Goal: Book appointment/travel/reservation

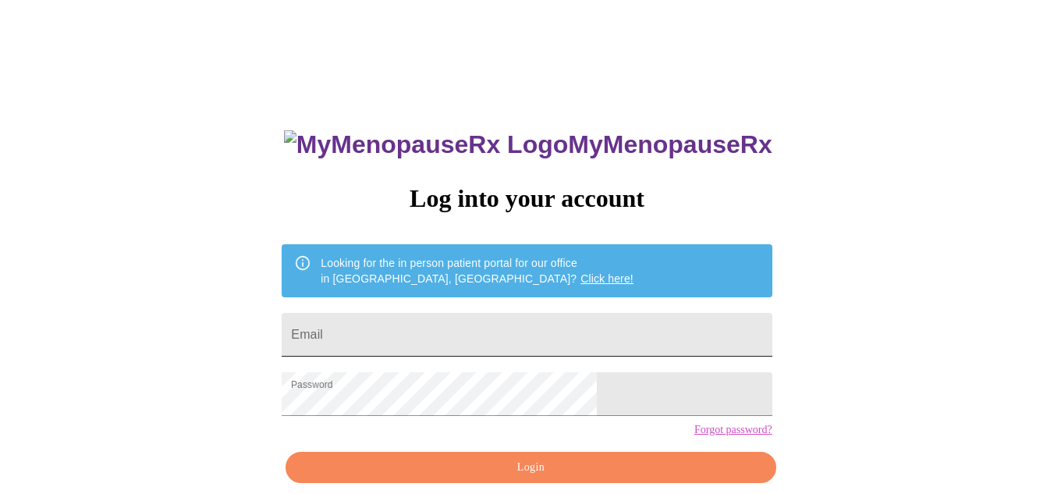
click at [647, 330] on input "Email" at bounding box center [527, 335] width 490 height 44
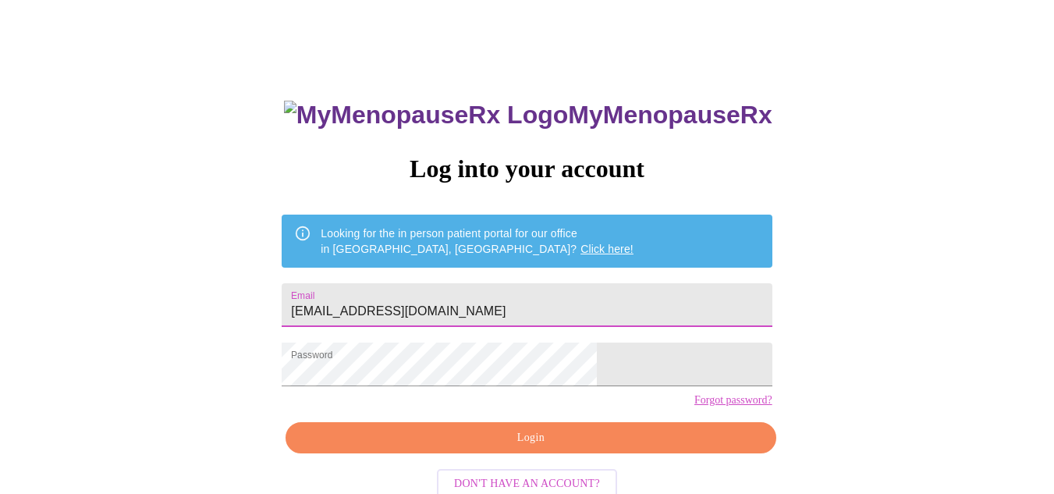
scroll to position [34, 0]
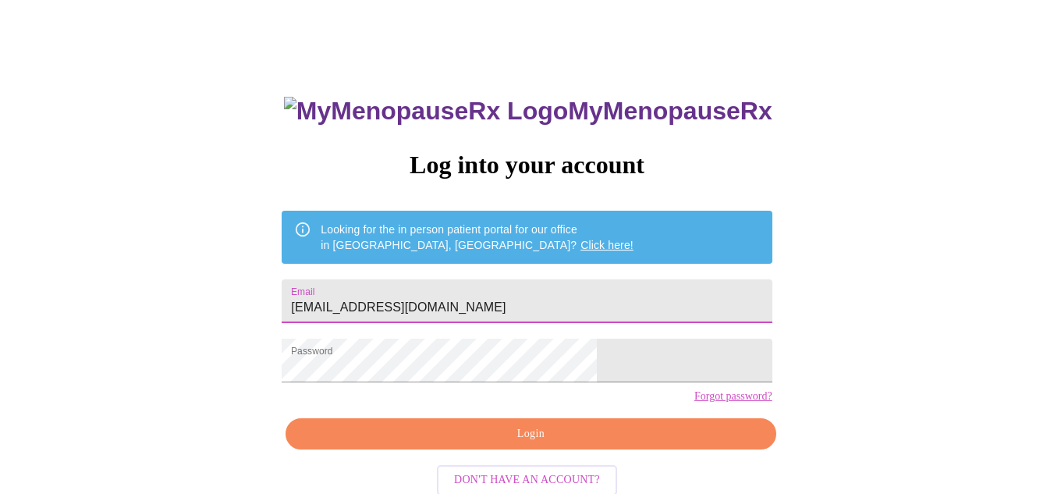
type input "[EMAIL_ADDRESS][DOMAIN_NAME]"
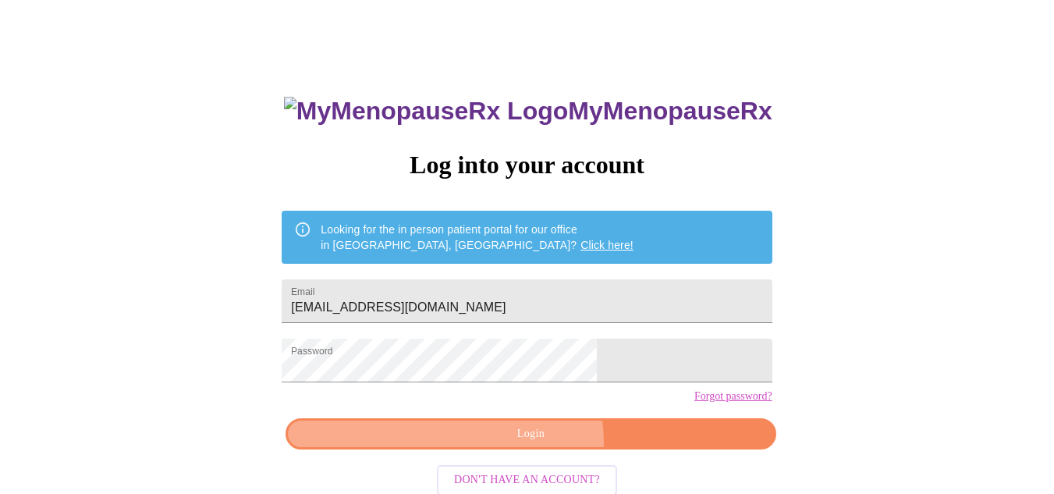
click at [533, 444] on span "Login" at bounding box center [530, 433] width 454 height 19
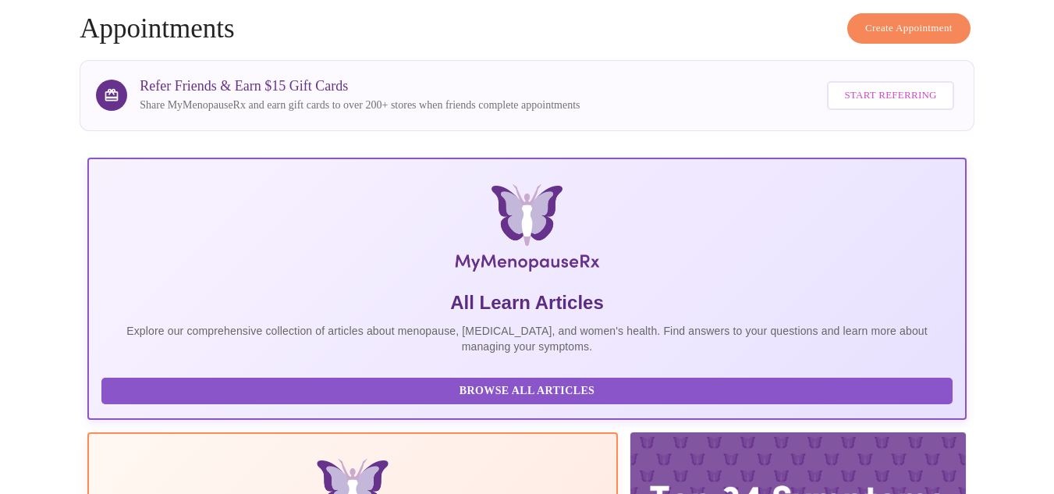
scroll to position [93, 0]
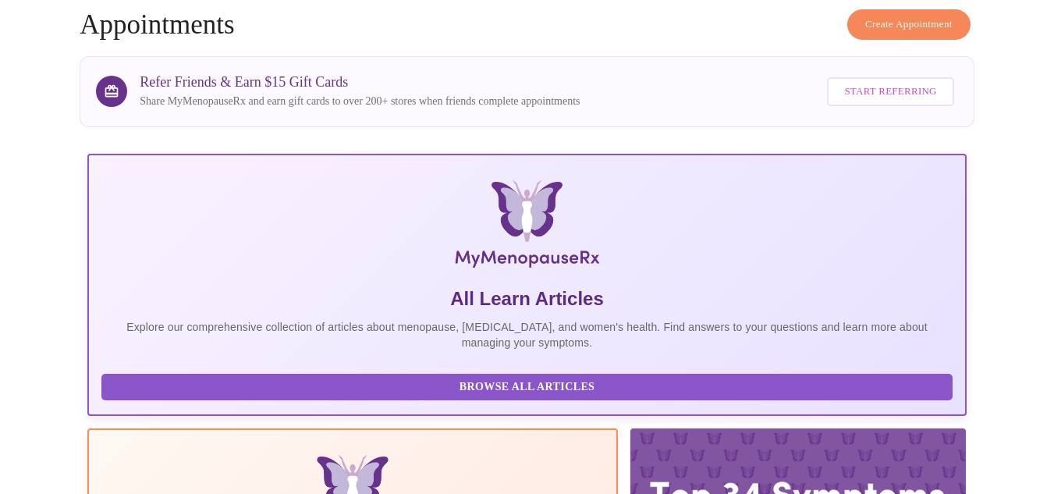
click at [241, 381] on span "Browse All Articles" at bounding box center [527, 386] width 820 height 19
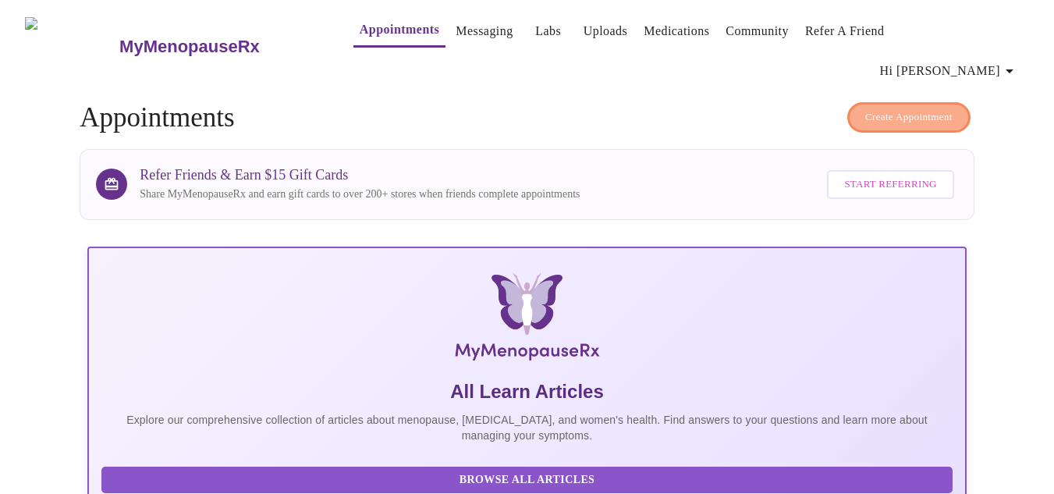
click at [928, 108] on span "Create Appointment" at bounding box center [908, 117] width 87 height 18
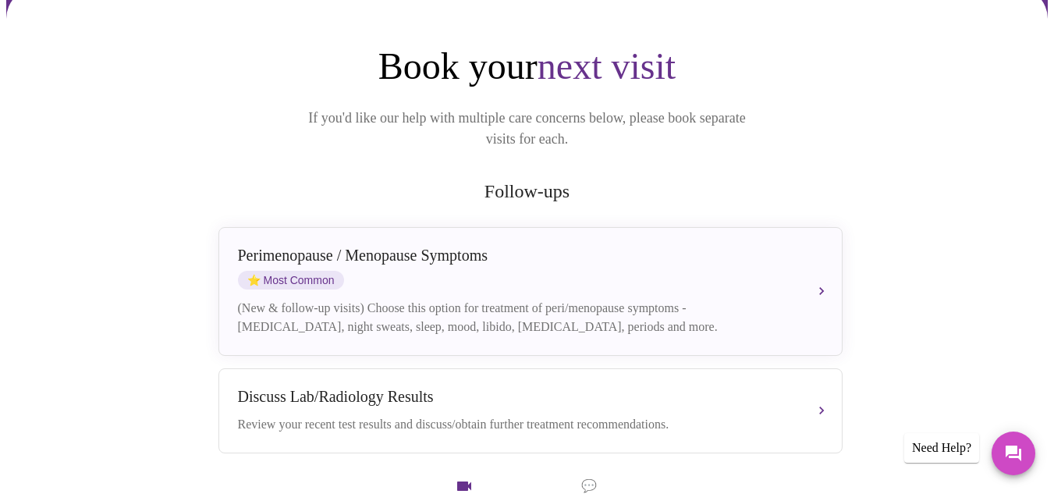
scroll to position [172, 0]
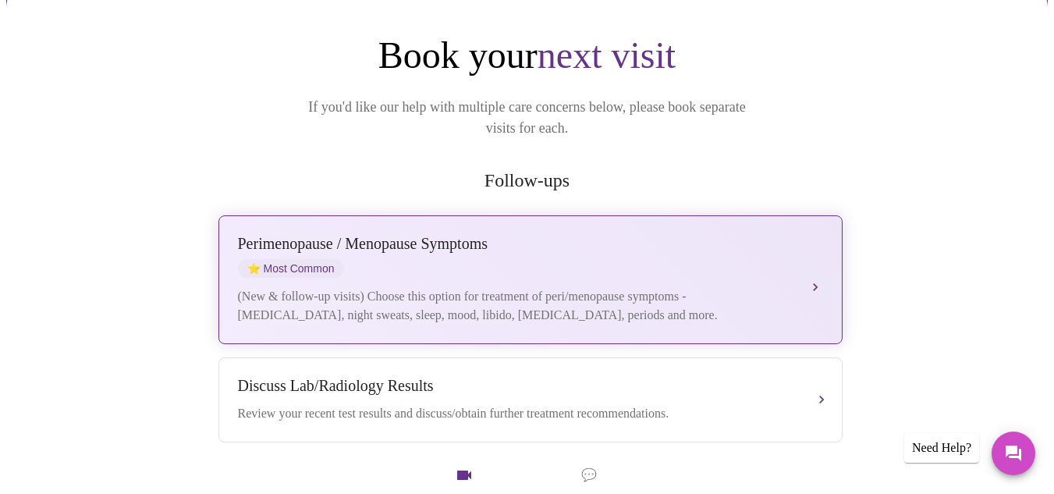
click at [818, 236] on button "[MEDICAL_DATA] / Menopause Symptoms ⭐ Most Common (New & follow-up visits) Choo…" at bounding box center [530, 279] width 624 height 129
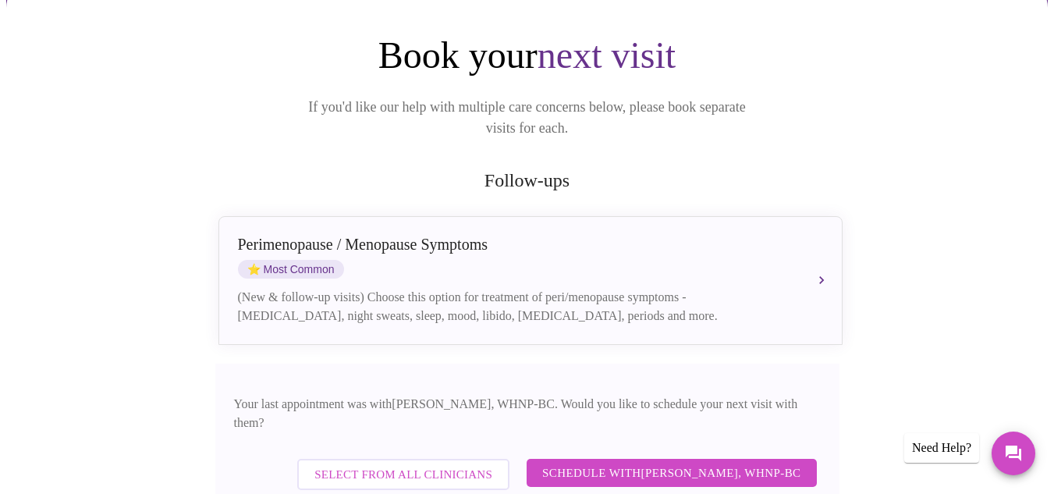
click at [724, 462] on span "Schedule with [PERSON_NAME], WHNP-BC" at bounding box center [671, 472] width 259 height 20
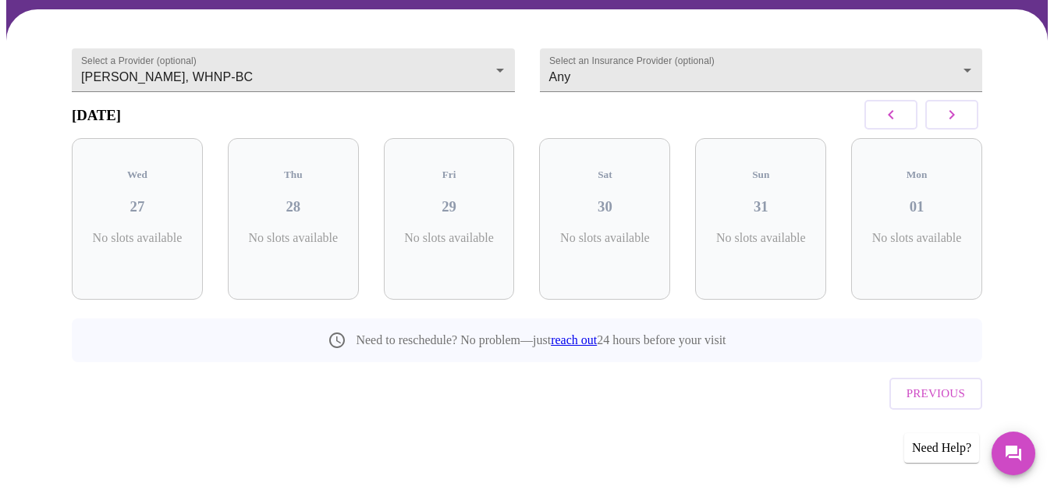
scroll to position [93, 0]
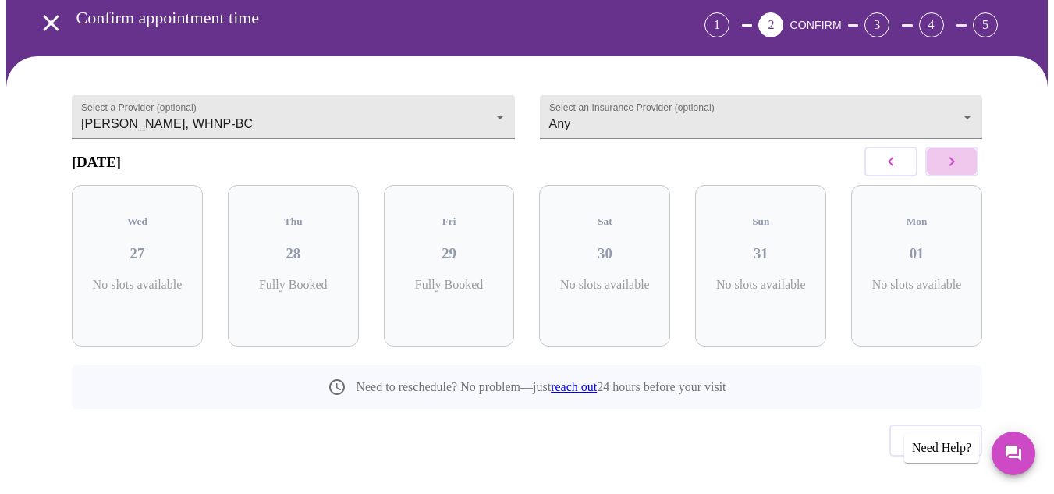
click at [950, 152] on icon "button" at bounding box center [951, 161] width 19 height 19
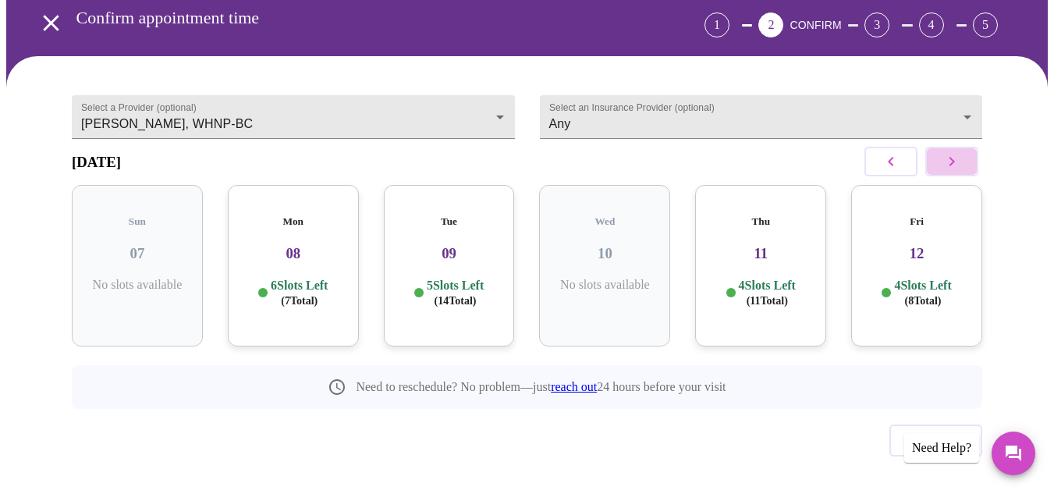
click at [950, 152] on icon "button" at bounding box center [951, 161] width 19 height 19
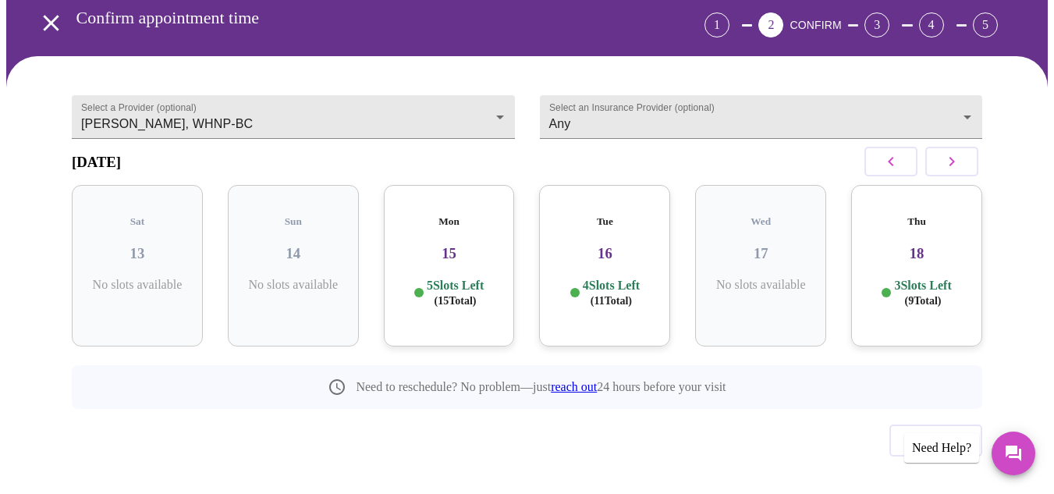
click at [900, 152] on icon "button" at bounding box center [890, 161] width 19 height 19
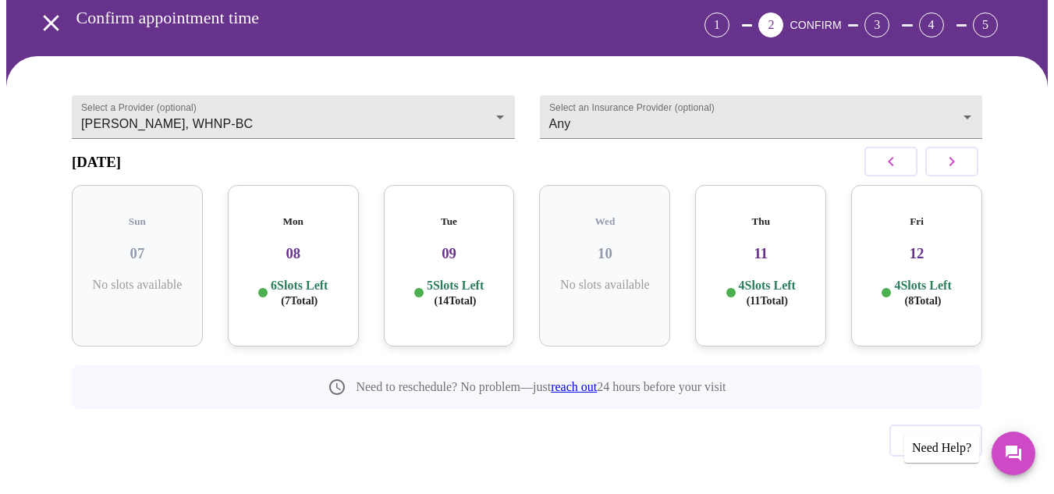
click at [311, 295] on span "( 7 Total)" at bounding box center [299, 301] width 37 height 12
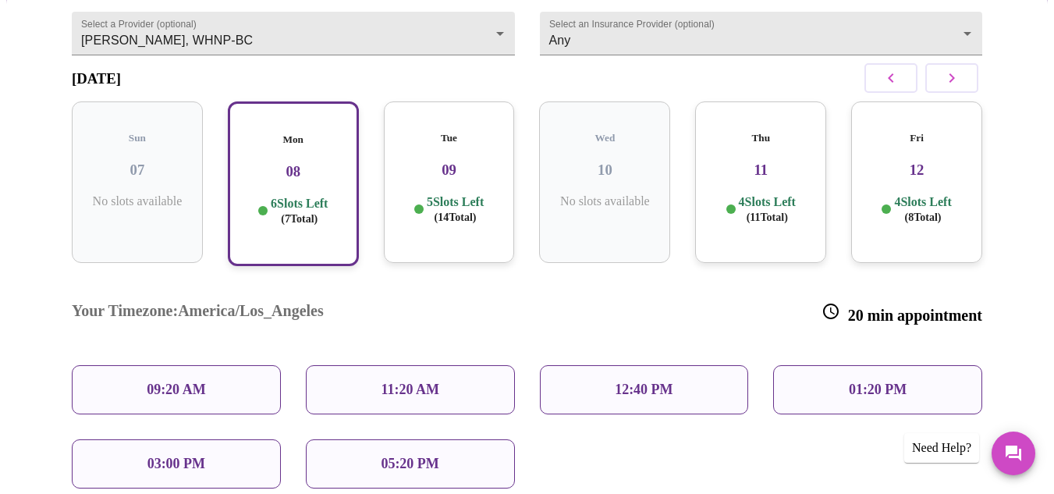
scroll to position [179, 0]
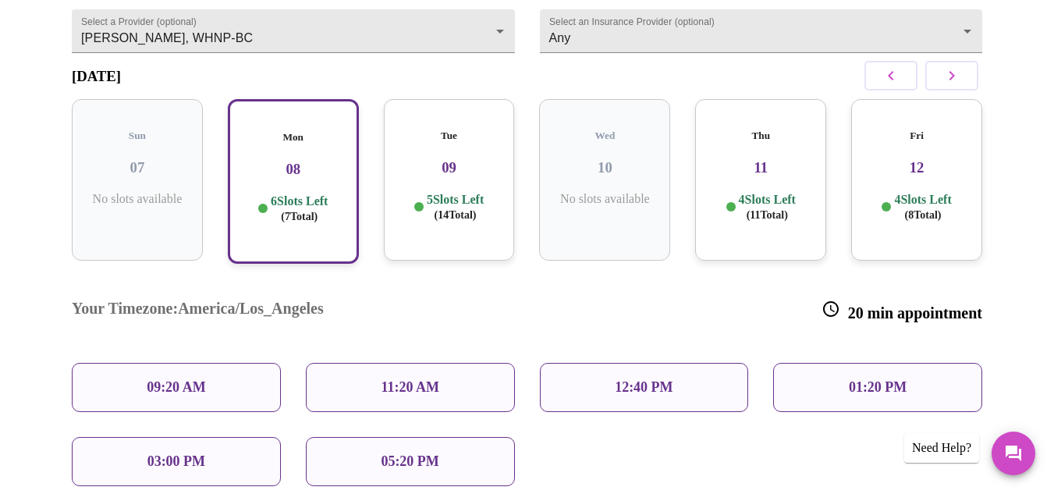
click at [488, 192] on div "5 Slots Left ( 14 Total)" at bounding box center [449, 207] width 106 height 30
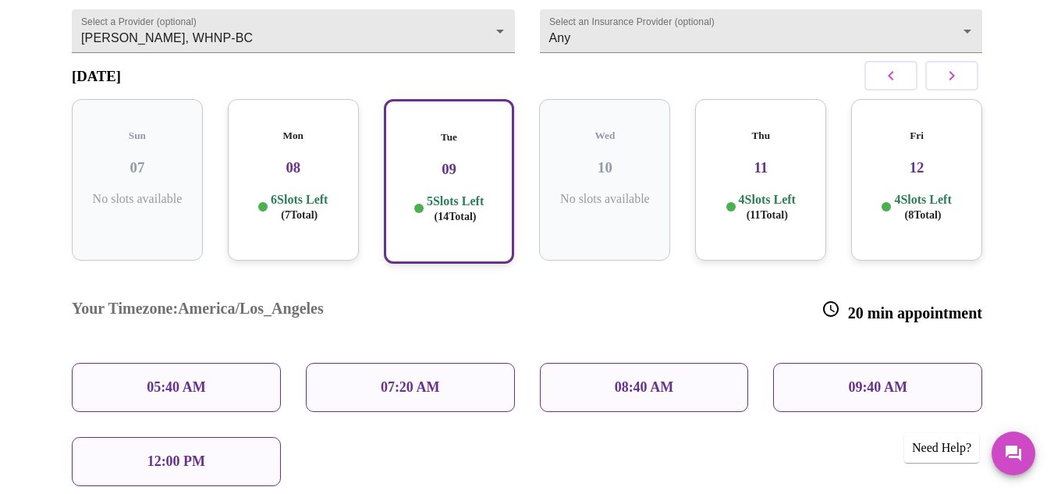
click at [774, 154] on div "Thu 11 4 Slots Left ( 11 Total)" at bounding box center [760, 179] width 131 height 161
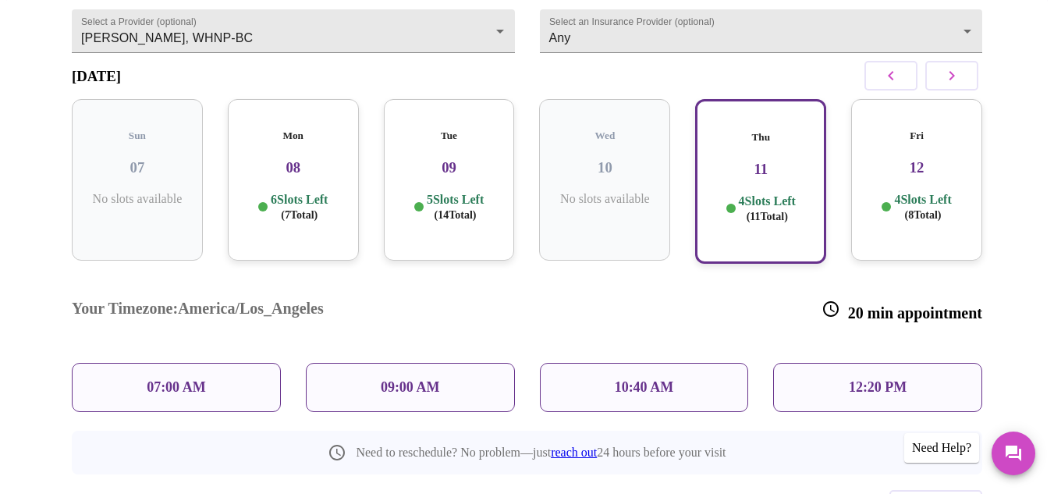
click at [912, 159] on h3 "12" at bounding box center [916, 167] width 106 height 17
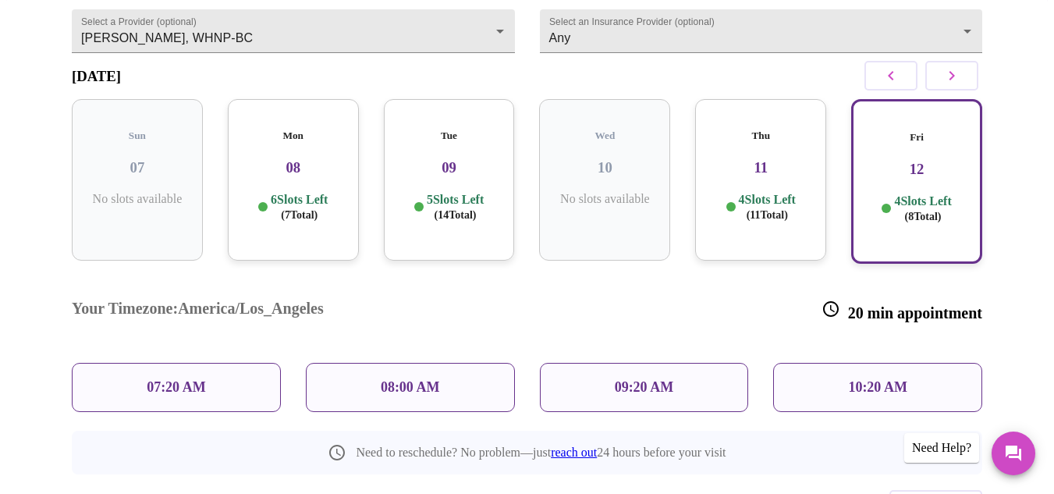
click at [325, 159] on h3 "08" at bounding box center [293, 167] width 106 height 17
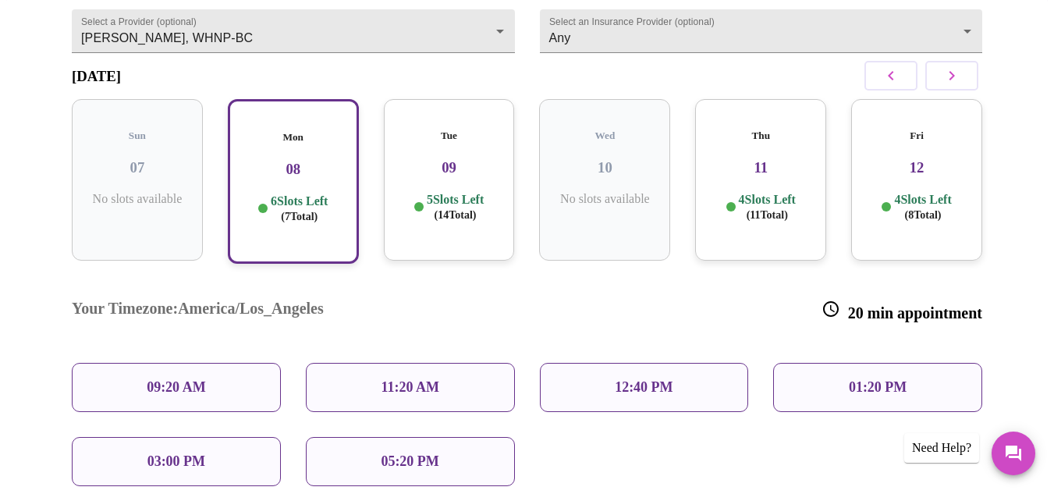
click at [409, 453] on p "05:20 PM" at bounding box center [410, 461] width 58 height 16
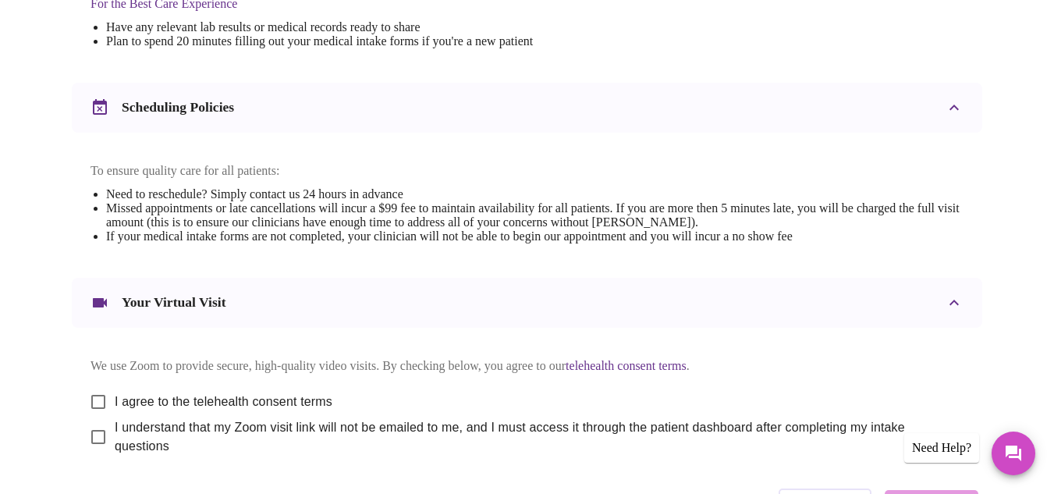
scroll to position [541, 0]
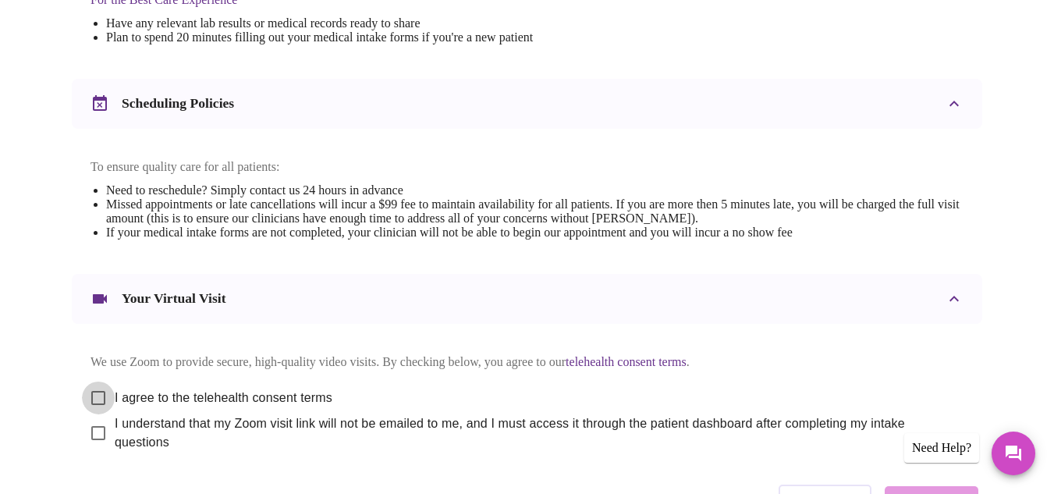
click at [90, 388] on input "I agree to the telehealth consent terms" at bounding box center [98, 397] width 33 height 33
checkbox input "true"
click at [97, 425] on input "I understand that my Zoom visit link will not be emailed to me, and I must acce…" at bounding box center [98, 432] width 33 height 33
checkbox input "true"
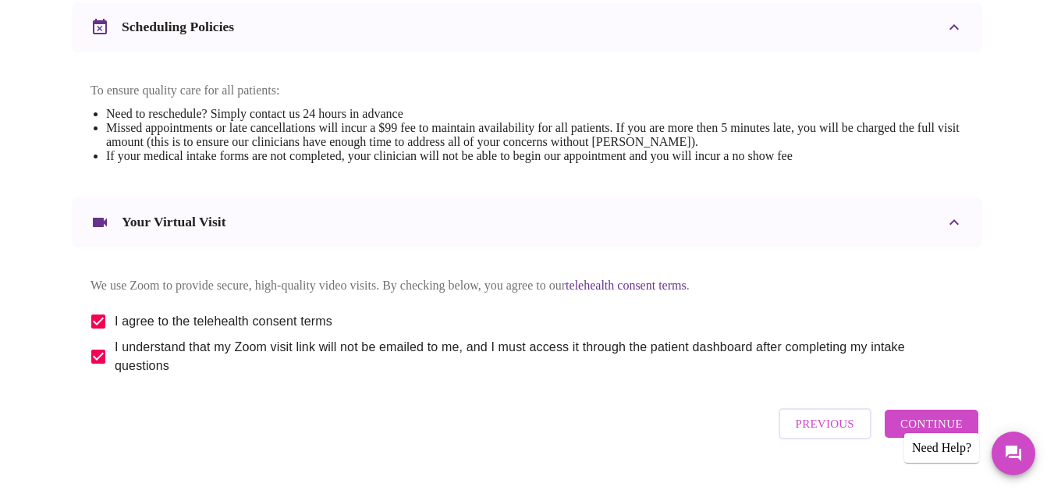
scroll to position [631, 0]
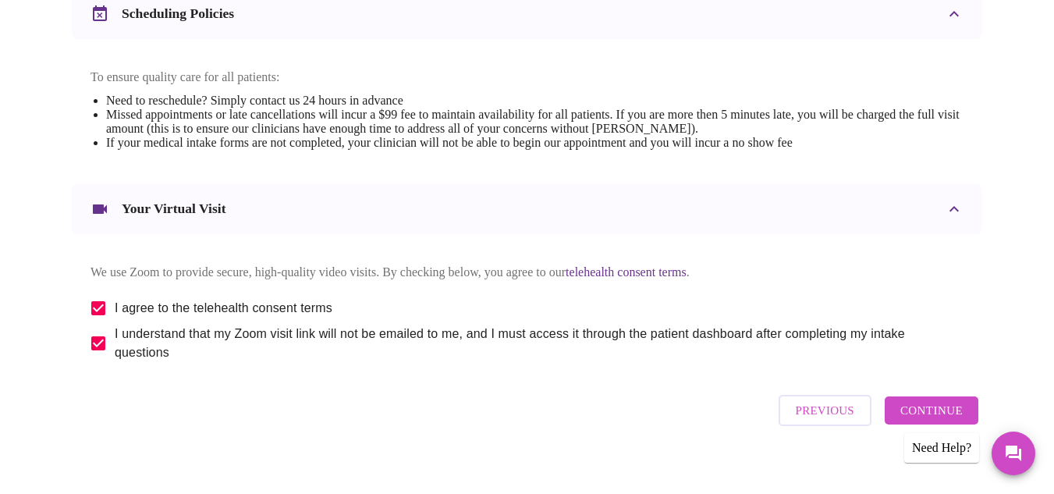
click at [949, 408] on span "Continue" at bounding box center [931, 410] width 62 height 20
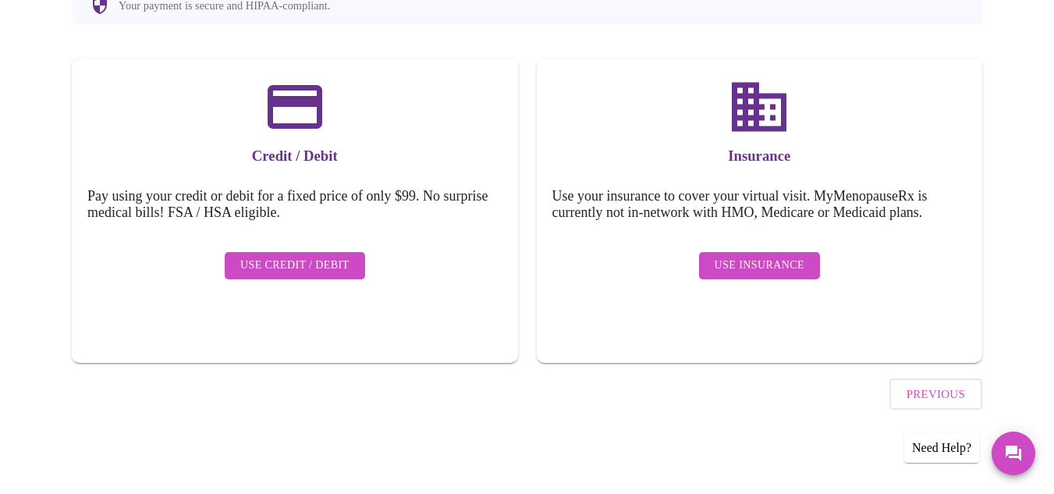
scroll to position [170, 0]
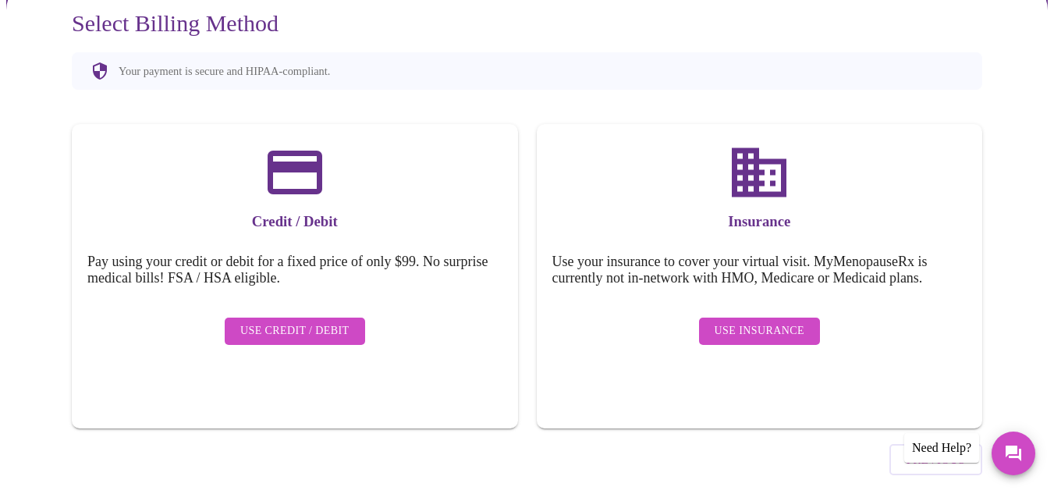
click at [353, 317] on button "Use Credit / Debit" at bounding box center [295, 330] width 140 height 27
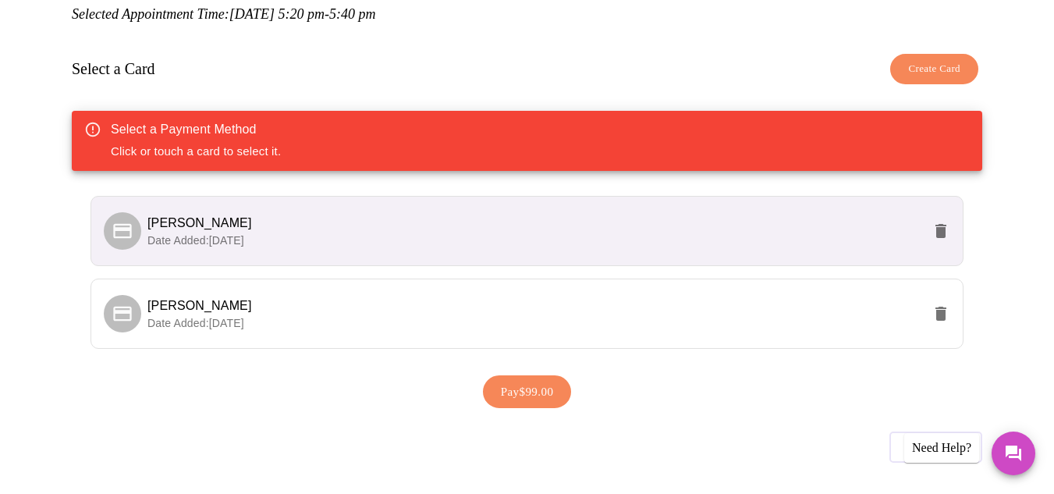
scroll to position [232, 0]
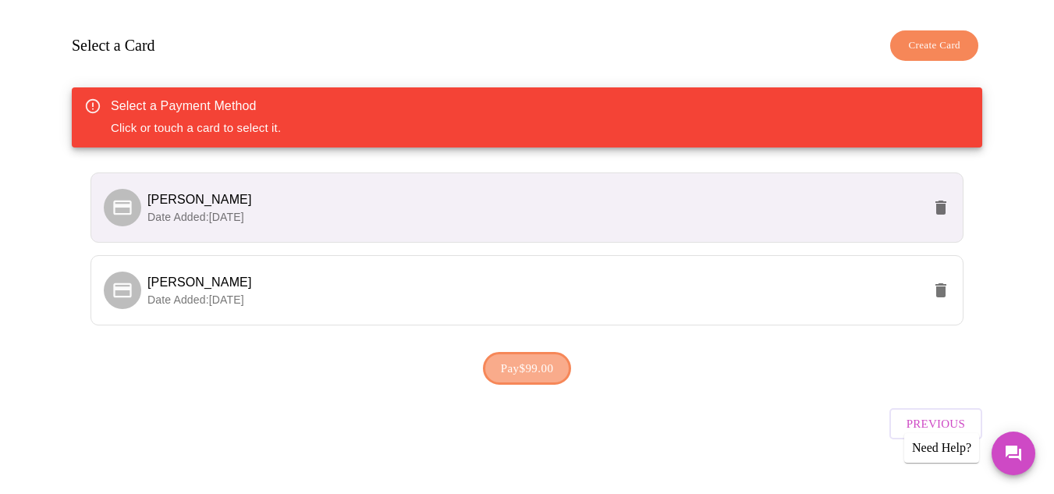
click at [521, 358] on span "Pay $99.00" at bounding box center [527, 368] width 53 height 20
